Goal: Task Accomplishment & Management: Use online tool/utility

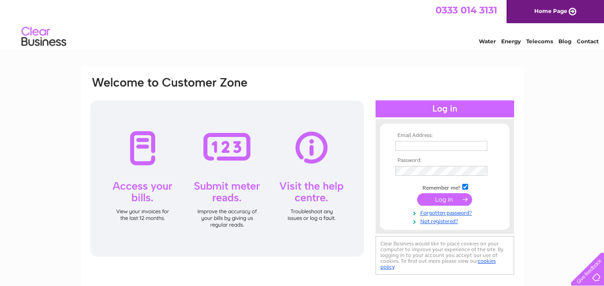
type input "mail@mackenziewelding.co.uk"
click at [438, 199] on input "submit" at bounding box center [444, 199] width 55 height 13
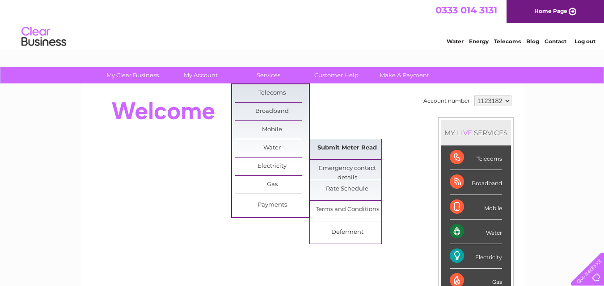
click at [335, 146] on link "Submit Meter Read" at bounding box center [347, 148] width 74 height 18
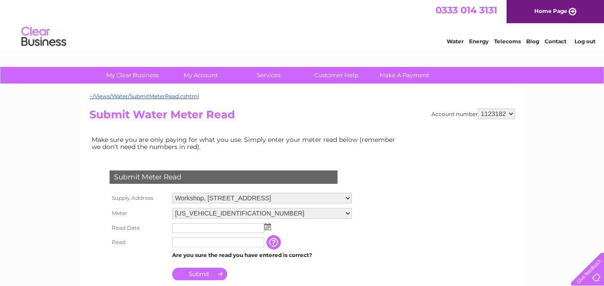
click at [266, 228] on img at bounding box center [267, 226] width 7 height 7
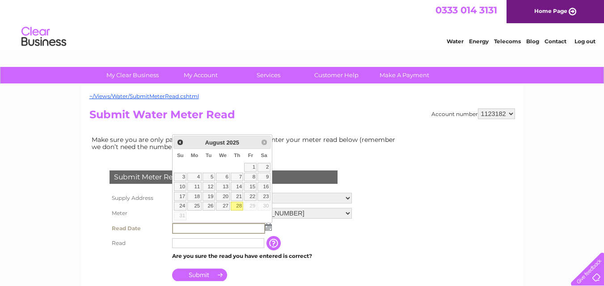
click at [234, 205] on link "28" at bounding box center [237, 206] width 13 height 9
type input "[DATE]"
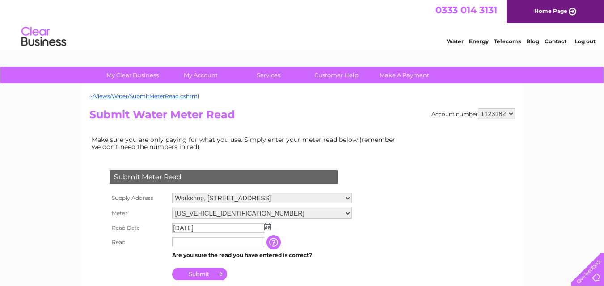
click at [204, 240] on input "text" at bounding box center [218, 243] width 92 height 10
type input "00677"
click at [200, 276] on input "Submit" at bounding box center [199, 274] width 55 height 13
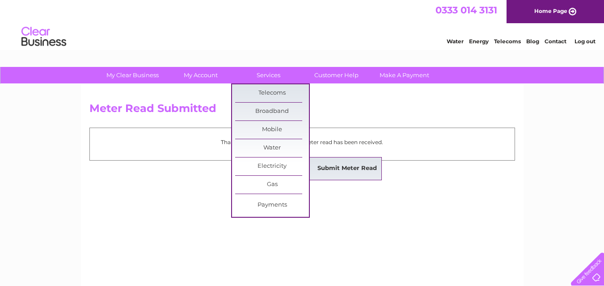
click at [336, 163] on link "Submit Meter Read" at bounding box center [347, 169] width 74 height 18
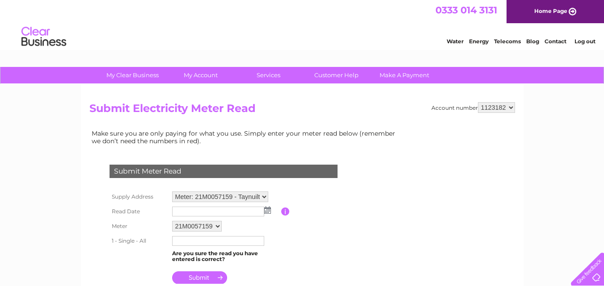
click at [262, 196] on select "Meter: 21M0057159 - Taynuilt Garage, Taynuilt, Argyll, PA35 1JE Meter: D06C0939…" at bounding box center [220, 197] width 96 height 11
select select "132889"
click at [172, 192] on select "Meter: 21M0057159 - Taynuilt Garage, Taynuilt, Argyll, PA35 1JE Meter: D06C0939…" at bounding box center [220, 198] width 96 height 12
click at [266, 213] on img at bounding box center [267, 211] width 7 height 7
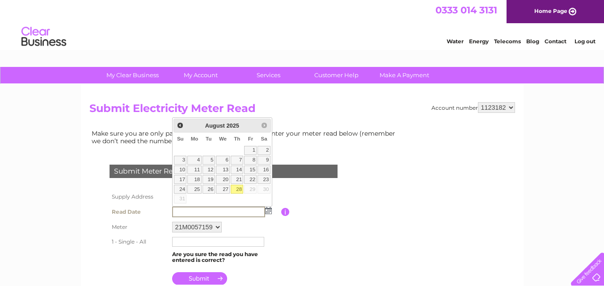
click at [236, 191] on link "28" at bounding box center [237, 189] width 13 height 9
type input "[DATE]"
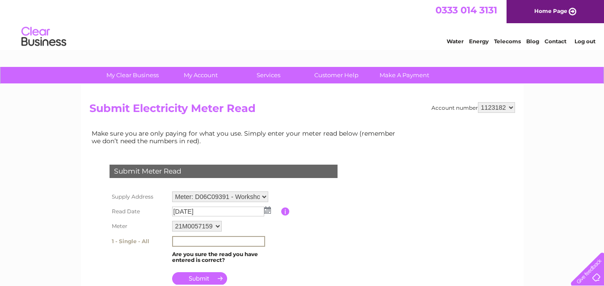
click at [215, 239] on input "text" at bounding box center [218, 241] width 93 height 11
drag, startPoint x: 0, startPoint y: 0, endPoint x: 215, endPoint y: 239, distance: 321.1
click at [215, 239] on input "text" at bounding box center [218, 241] width 93 height 11
type input "500307"
click at [269, 210] on img at bounding box center [267, 210] width 7 height 7
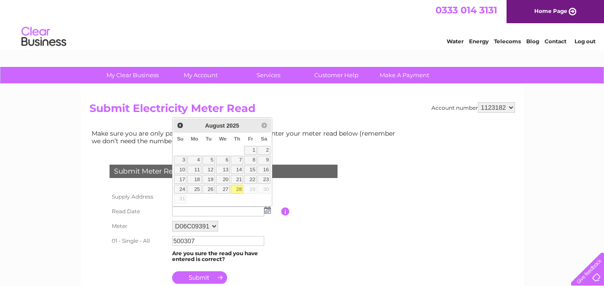
click at [233, 185] on link "28" at bounding box center [237, 189] width 13 height 9
type input "[DATE]"
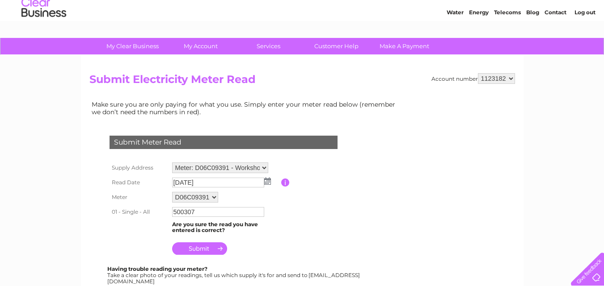
scroll to position [45, 0]
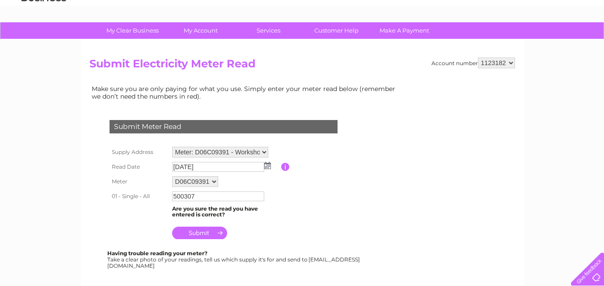
click at [200, 232] on input "submit" at bounding box center [199, 233] width 55 height 13
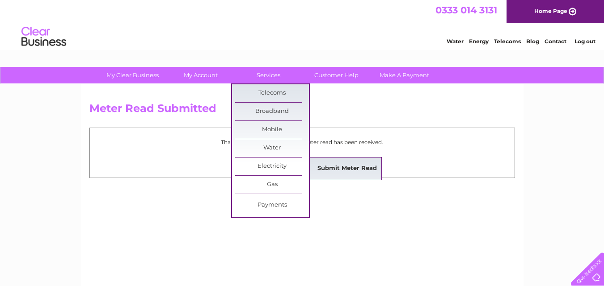
click at [358, 164] on link "Submit Meter Read" at bounding box center [347, 169] width 74 height 18
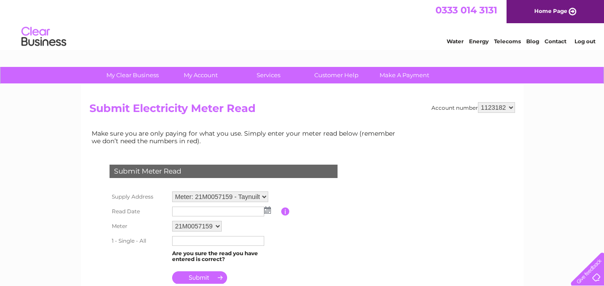
click at [262, 194] on select "Meter: 21M0057159 - Taynuilt Garage, Taynuilt, Argyll, PA35 1JE Meter: D06C0939…" at bounding box center [220, 197] width 96 height 11
click at [261, 195] on select "Meter: 21M0057159 - Taynuilt Garage, Taynuilt, Argyll, PA35 1JE Meter: D06C0939…" at bounding box center [220, 198] width 96 height 12
click at [268, 210] on img at bounding box center [267, 211] width 7 height 7
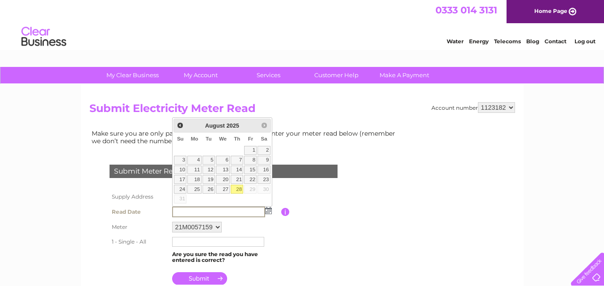
click at [239, 189] on link "28" at bounding box center [237, 189] width 13 height 9
type input "2025/08/28"
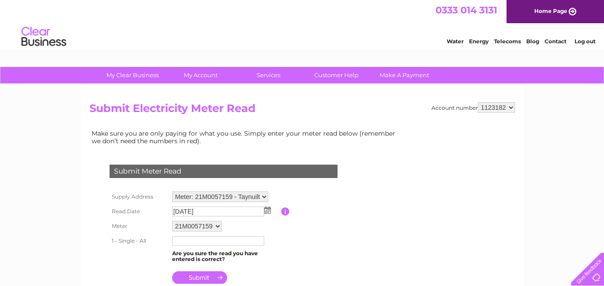
click at [222, 240] on input "text" at bounding box center [218, 241] width 92 height 10
type input "30"
click at [208, 278] on input "submit" at bounding box center [199, 279] width 55 height 13
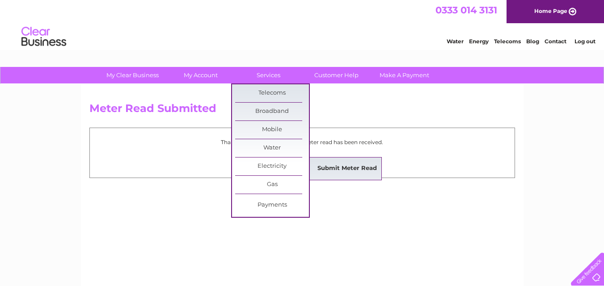
click at [359, 161] on link "Submit Meter Read" at bounding box center [347, 169] width 74 height 18
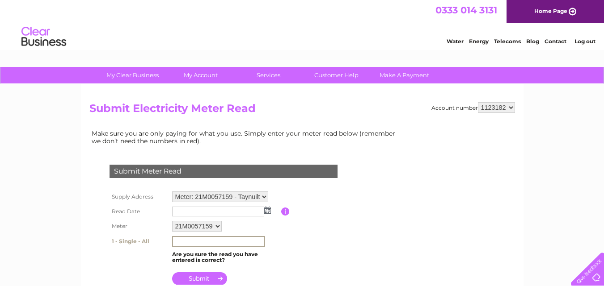
click at [212, 244] on input "text" at bounding box center [218, 241] width 93 height 11
type input "30"
click at [266, 209] on img at bounding box center [267, 210] width 7 height 7
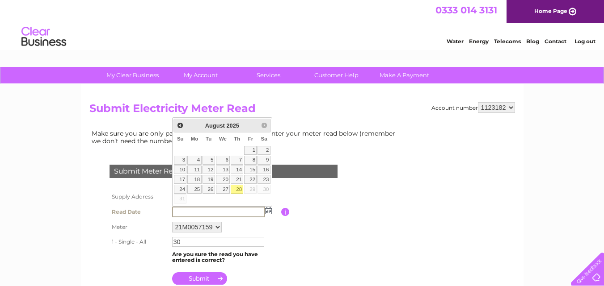
click at [239, 190] on link "28" at bounding box center [237, 189] width 13 height 9
type input "2025/08/28"
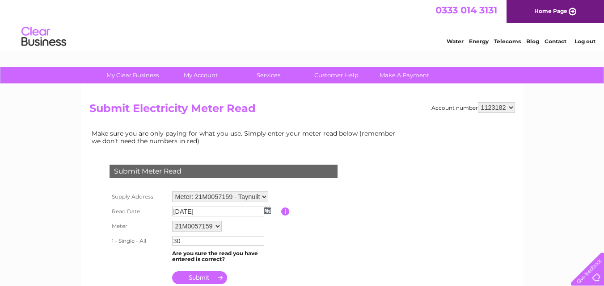
click at [196, 279] on input "submit" at bounding box center [199, 278] width 55 height 13
